Goal: Transaction & Acquisition: Purchase product/service

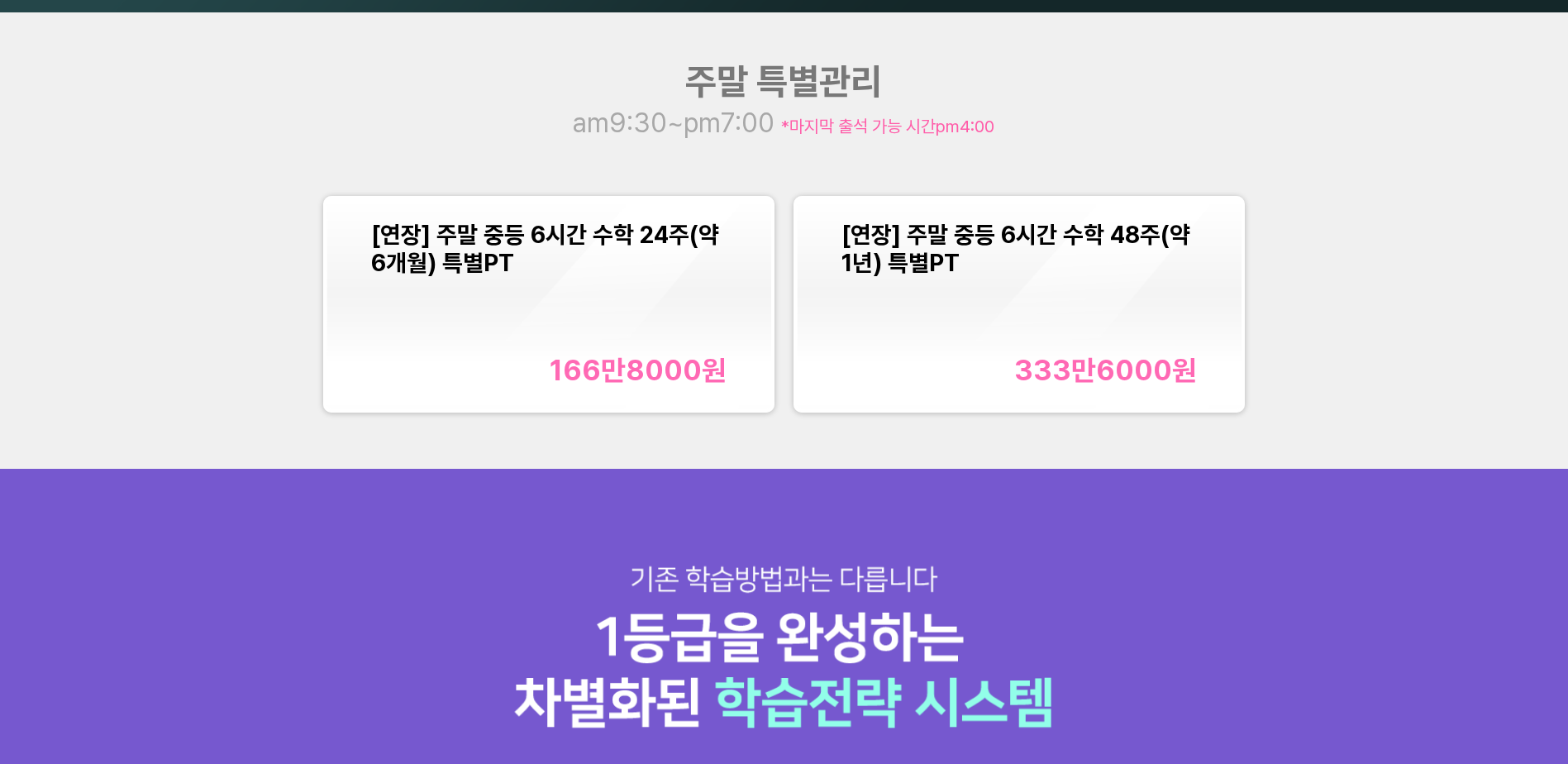
scroll to position [2025, 0]
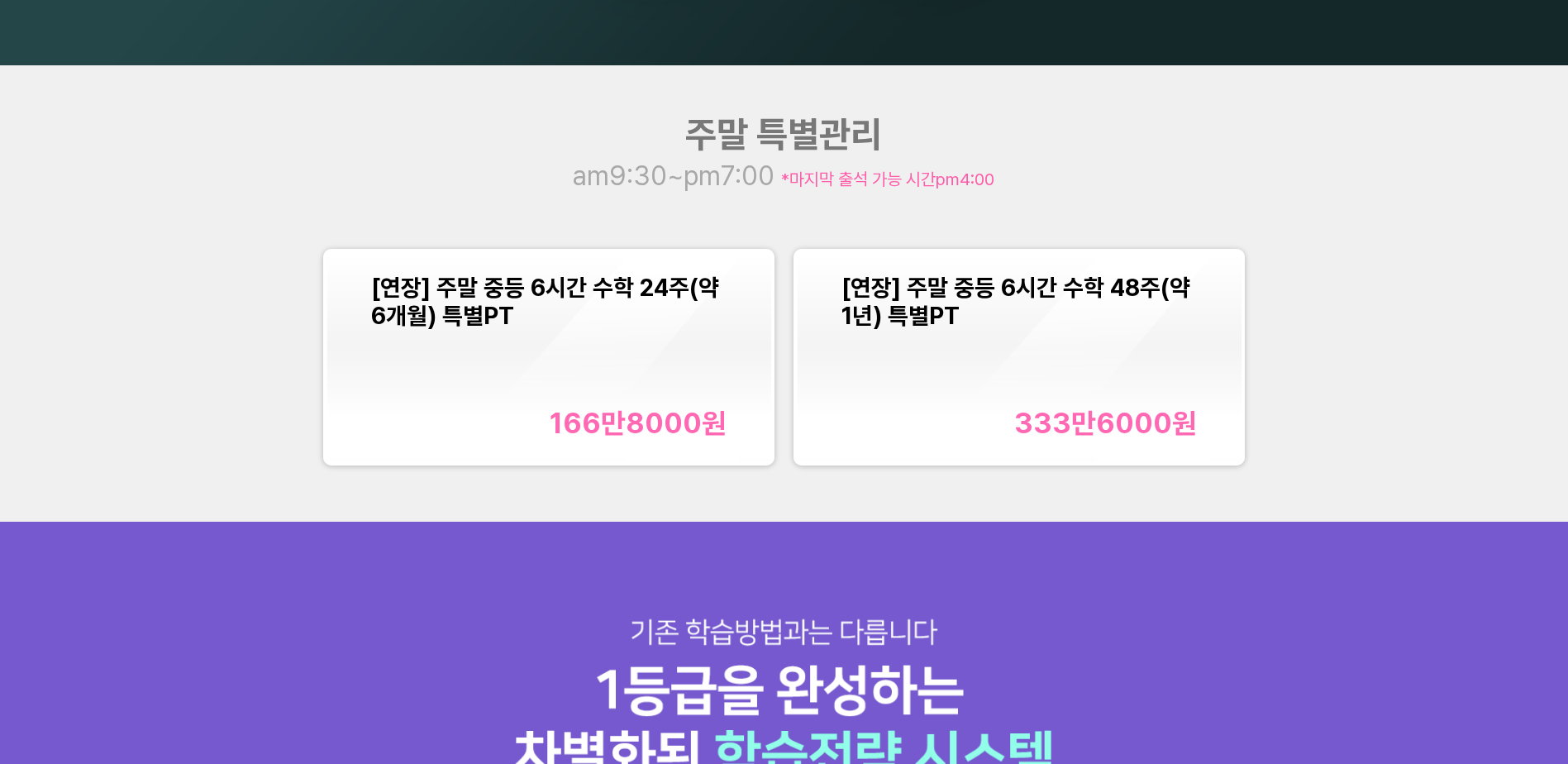
click at [610, 339] on div "[연장] 주말 중등 6시간 수학 24주(약 6개월) 특별PT 166만8000 원" at bounding box center [549, 357] width 356 height 167
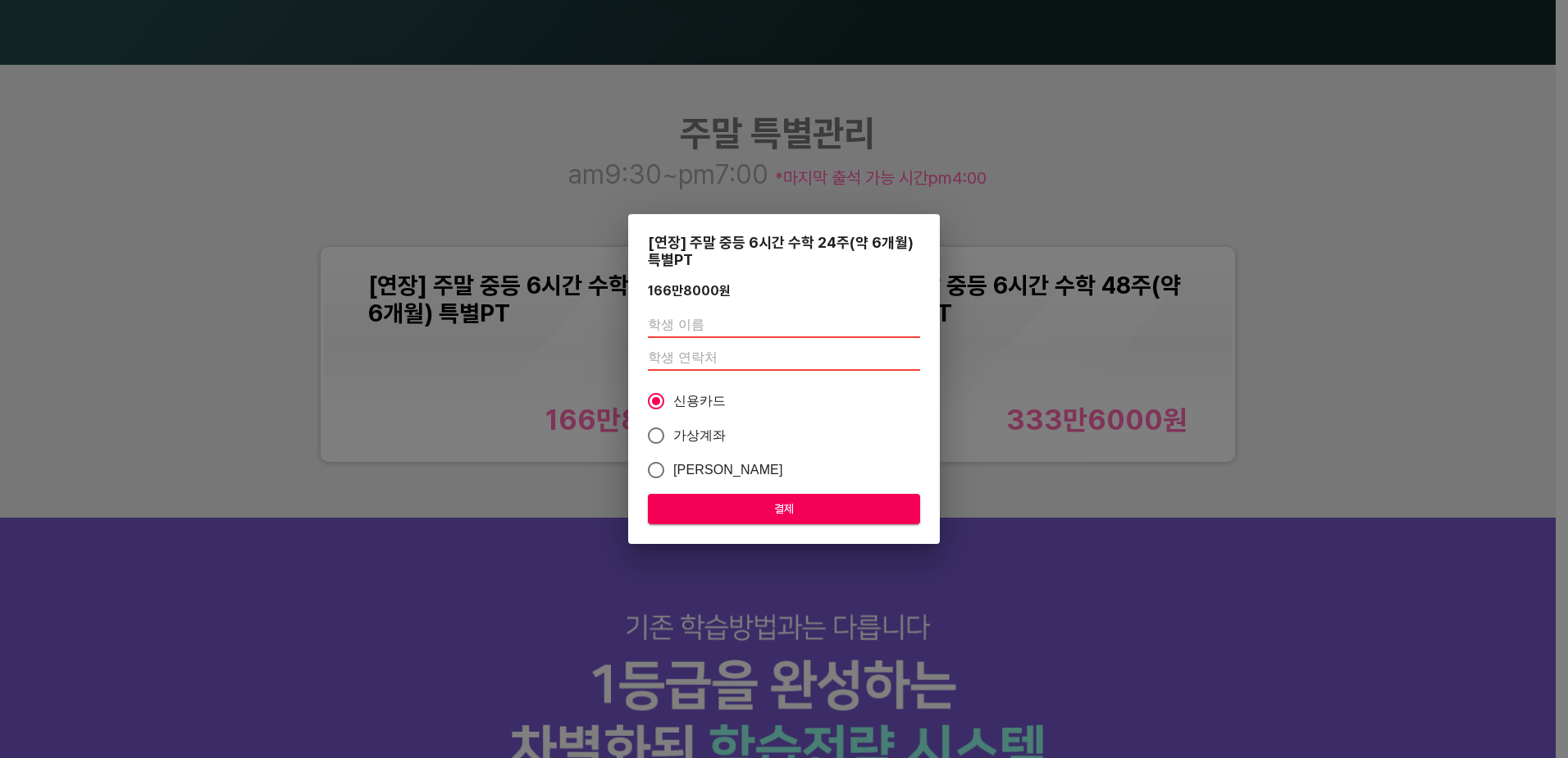
click at [690, 315] on input "text" at bounding box center [784, 324] width 272 height 26
type input "r"
type input "[PERSON_NAME]"
drag, startPoint x: 729, startPoint y: 361, endPoint x: 728, endPoint y: 352, distance: 9.1
click at [729, 359] on input "01" at bounding box center [784, 357] width 272 height 26
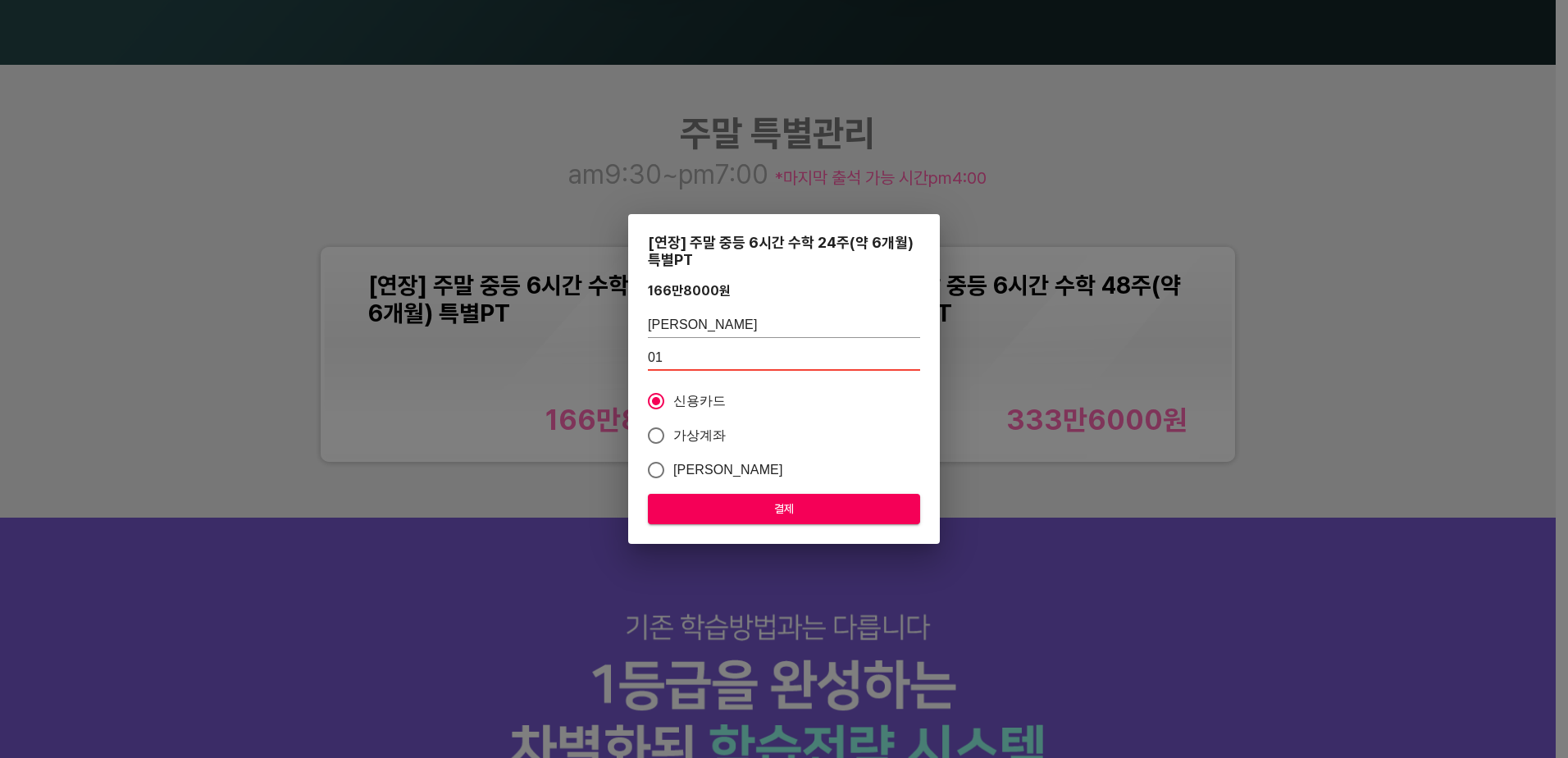
click at [718, 350] on input "01" at bounding box center [784, 357] width 272 height 26
click at [748, 355] on input "010" at bounding box center [784, 357] width 272 height 26
click at [748, 358] on input "010" at bounding box center [784, 357] width 272 height 26
drag, startPoint x: 748, startPoint y: 358, endPoint x: 852, endPoint y: 351, distance: 104.2
click at [750, 358] on input "010" at bounding box center [784, 357] width 272 height 26
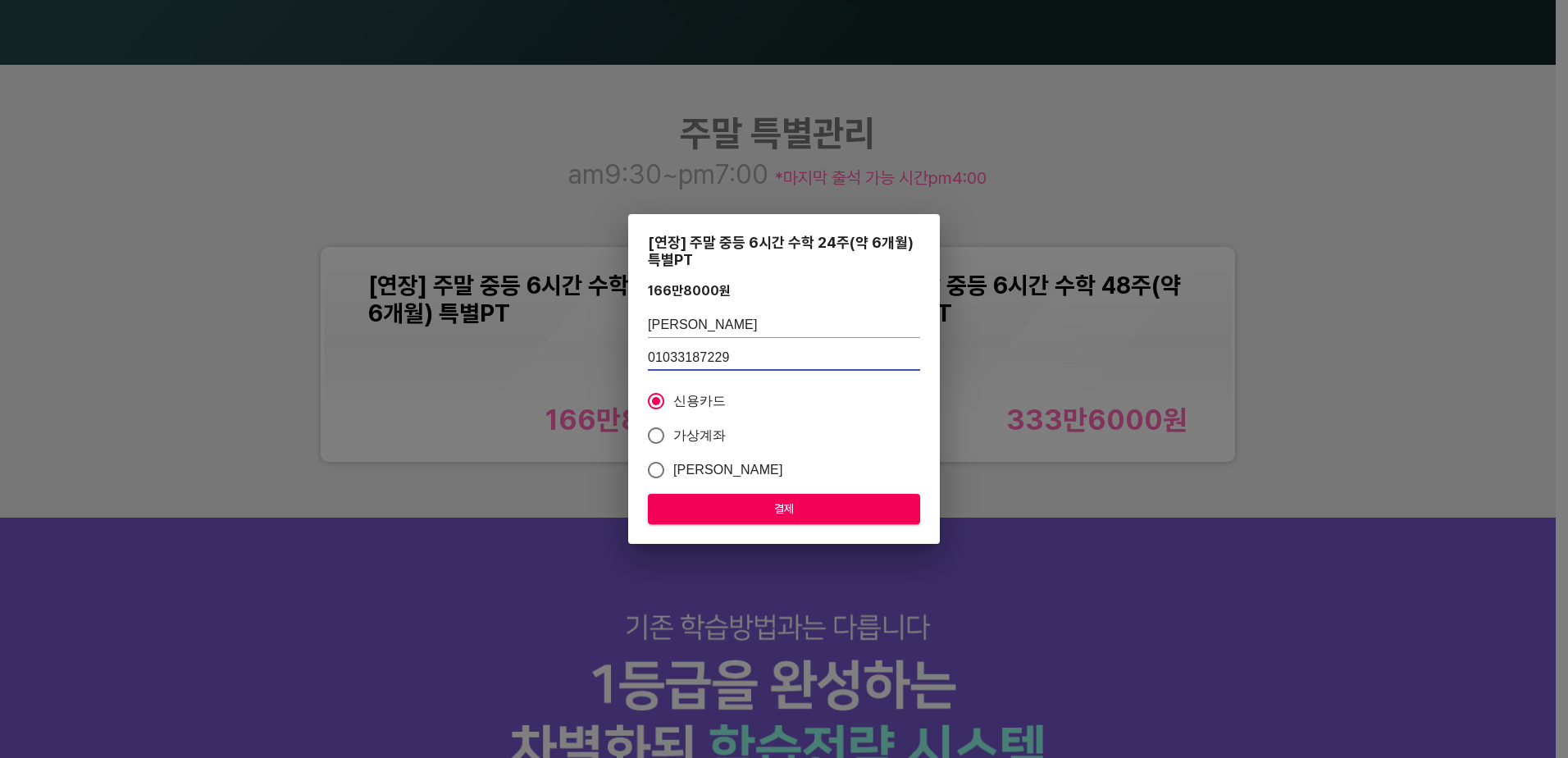
type input "01033187229"
click at [769, 504] on span "결제" at bounding box center [784, 508] width 246 height 21
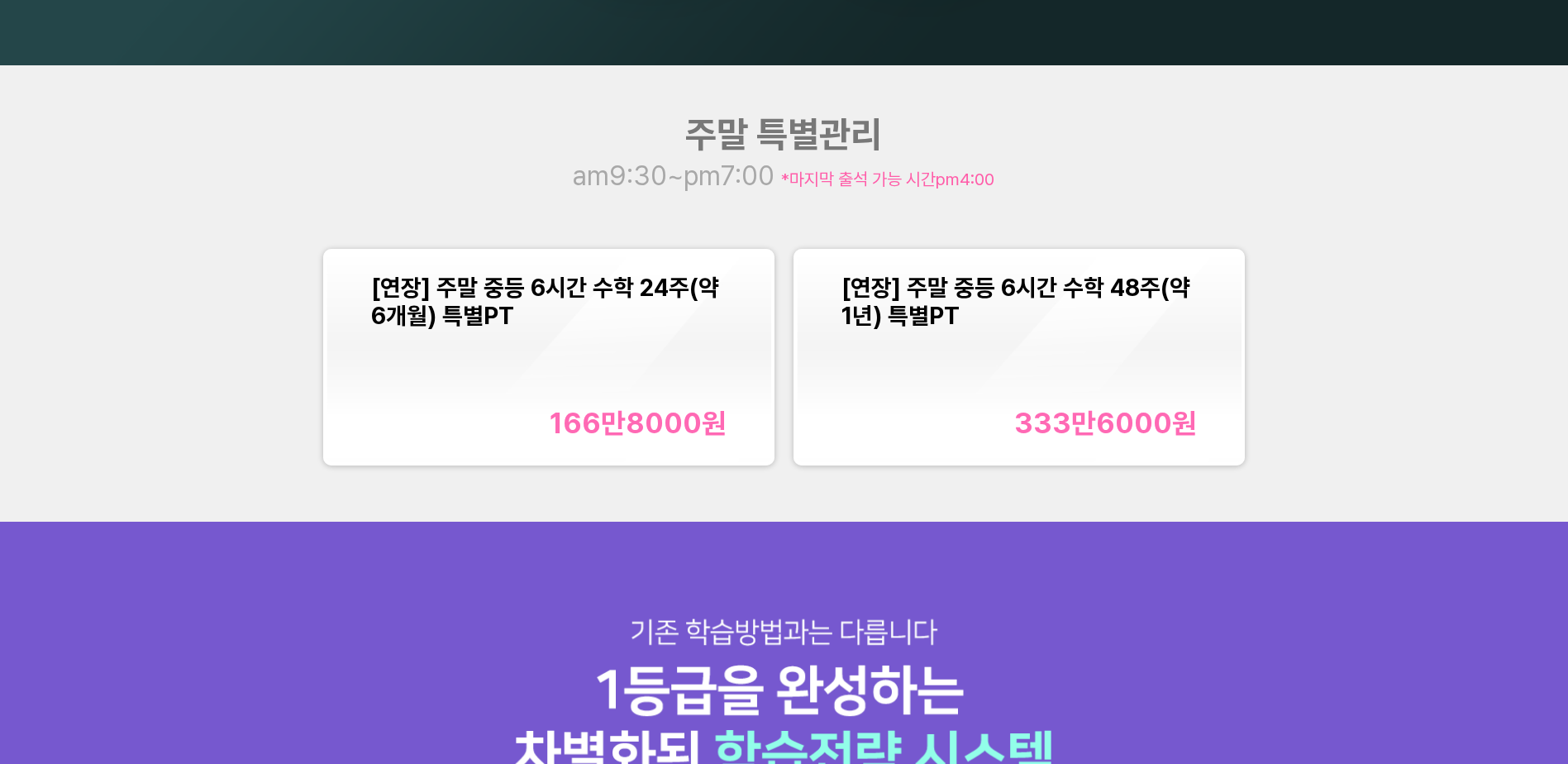
click at [671, 420] on div "166만8000 원" at bounding box center [638, 423] width 177 height 34
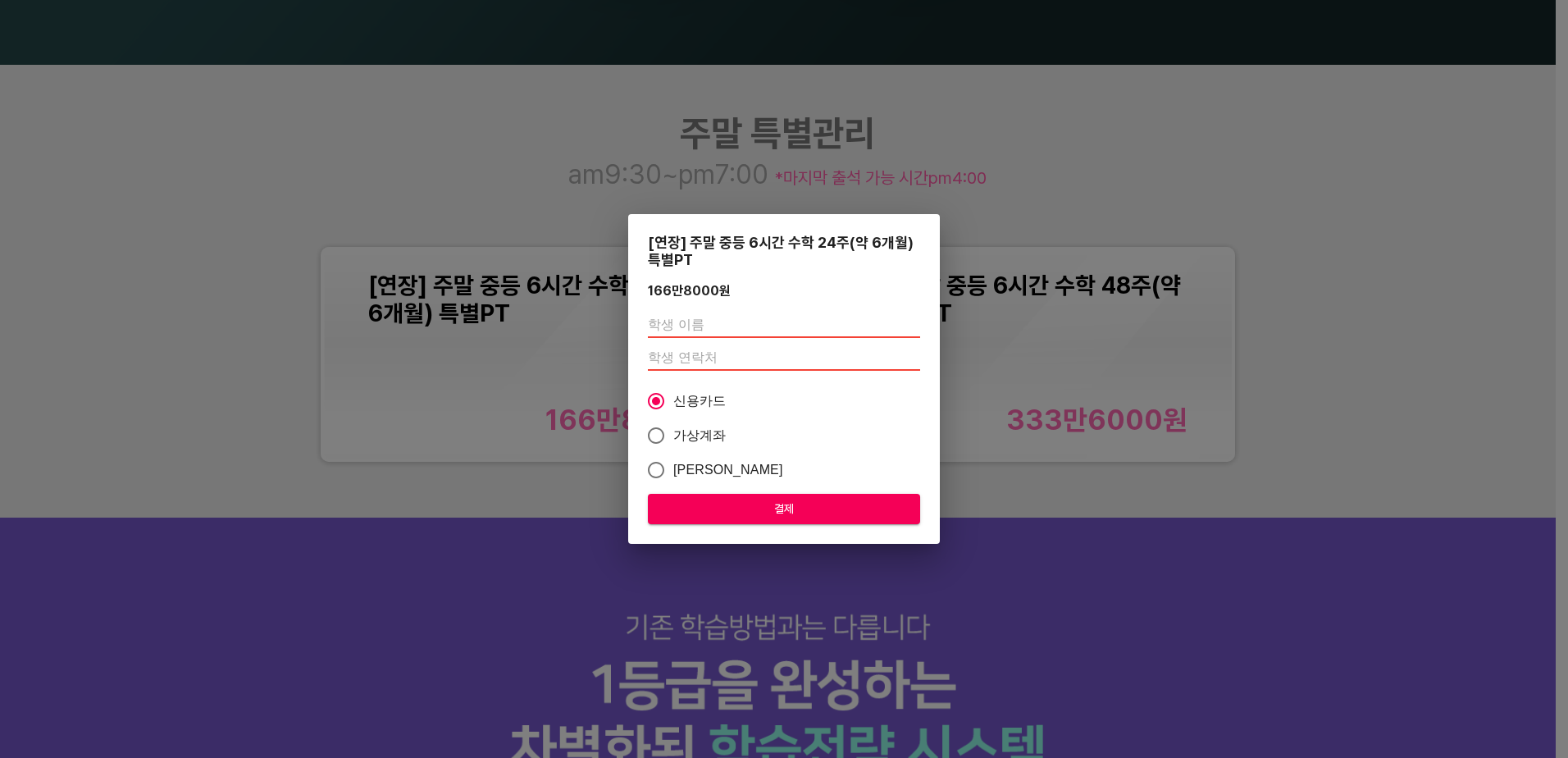
click at [714, 323] on input "text" at bounding box center [784, 324] width 272 height 26
type input "[PERSON_NAME]"
click at [703, 342] on div "[PERSON_NAME]" at bounding box center [784, 341] width 272 height 73
click at [690, 346] on input "number" at bounding box center [784, 357] width 272 height 26
type input "01033187229"
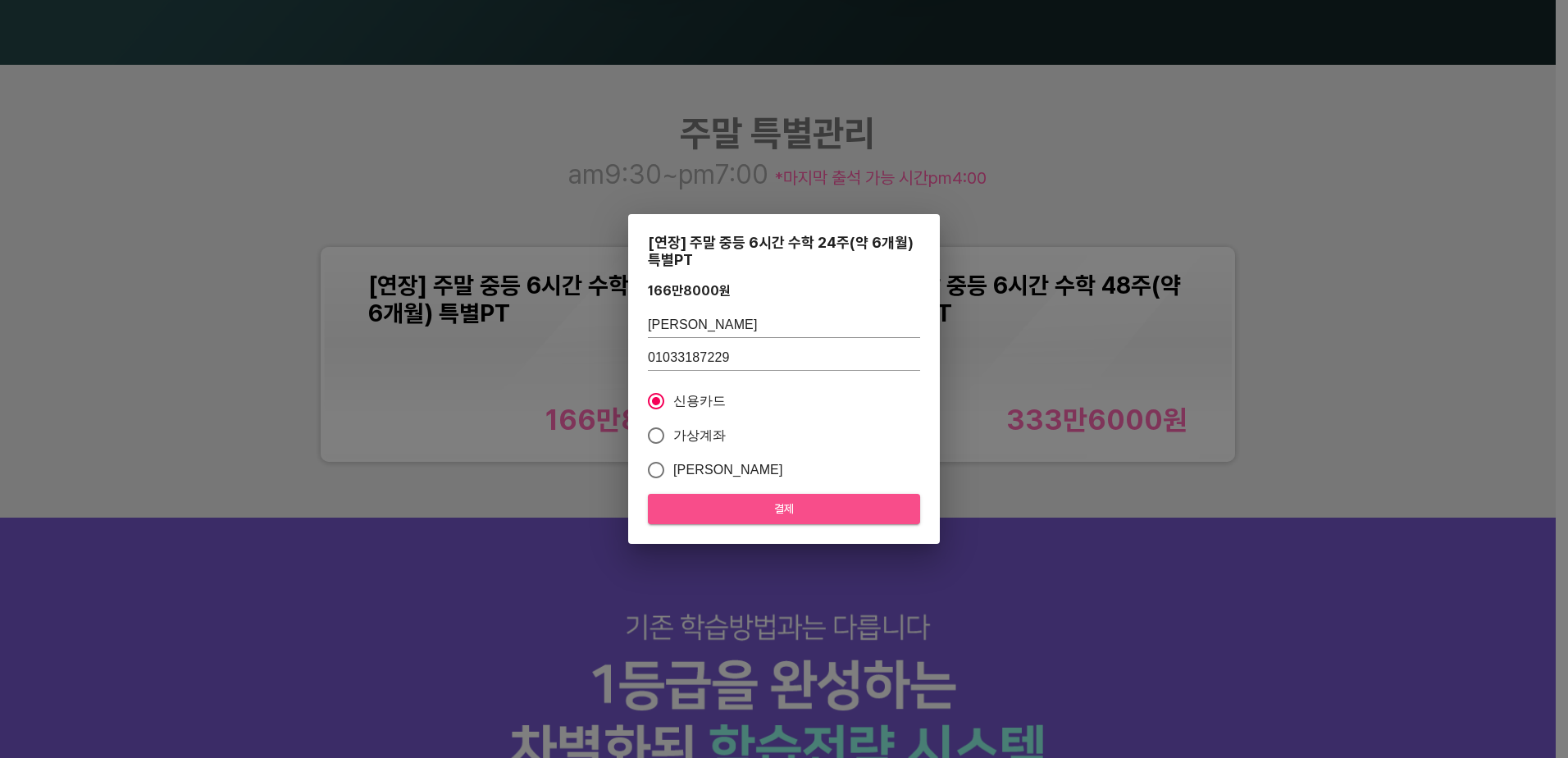
click at [808, 505] on span "결제" at bounding box center [784, 508] width 246 height 21
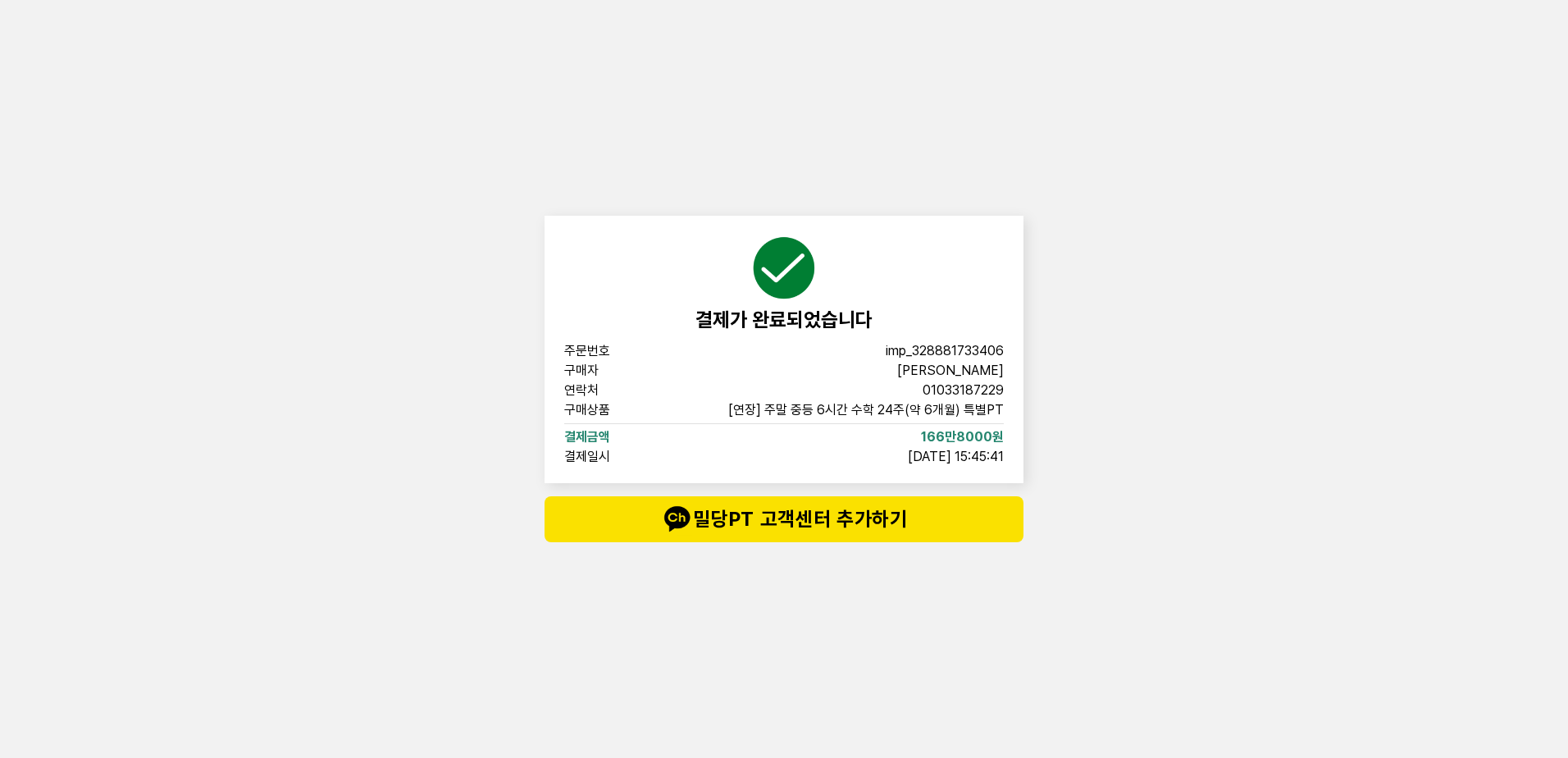
click at [1078, 547] on div "결제가 완료되었습니다 주문번호 imp_[PHONE_NUMBER] 구매자 [PERSON_NAME] 연락처 01033187229 구매상품 [연장]…" at bounding box center [784, 379] width 1568 height 758
